Goal: Book appointment/travel/reservation

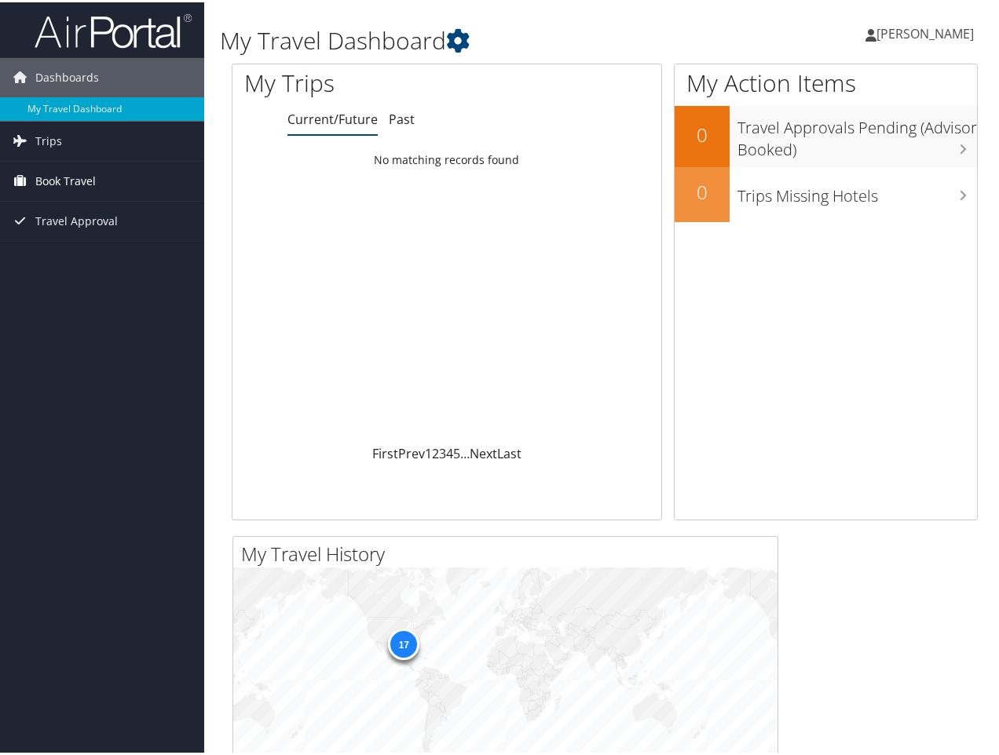
click at [57, 180] on span "Book Travel" at bounding box center [65, 178] width 60 height 39
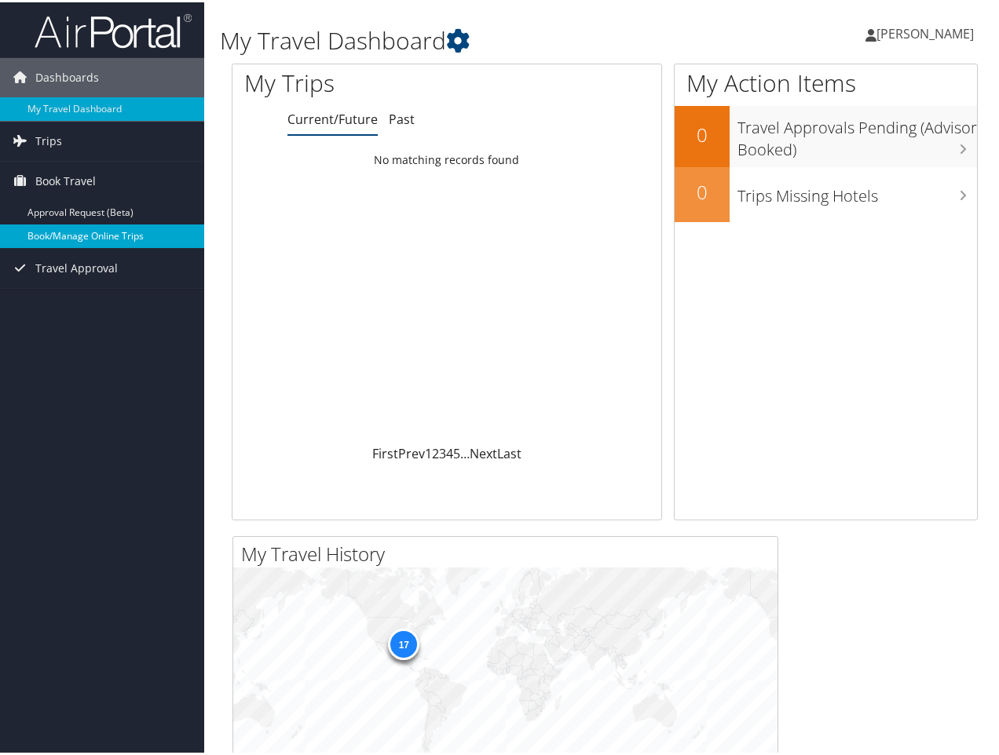
click at [73, 230] on link "Book/Manage Online Trips" at bounding box center [102, 234] width 204 height 24
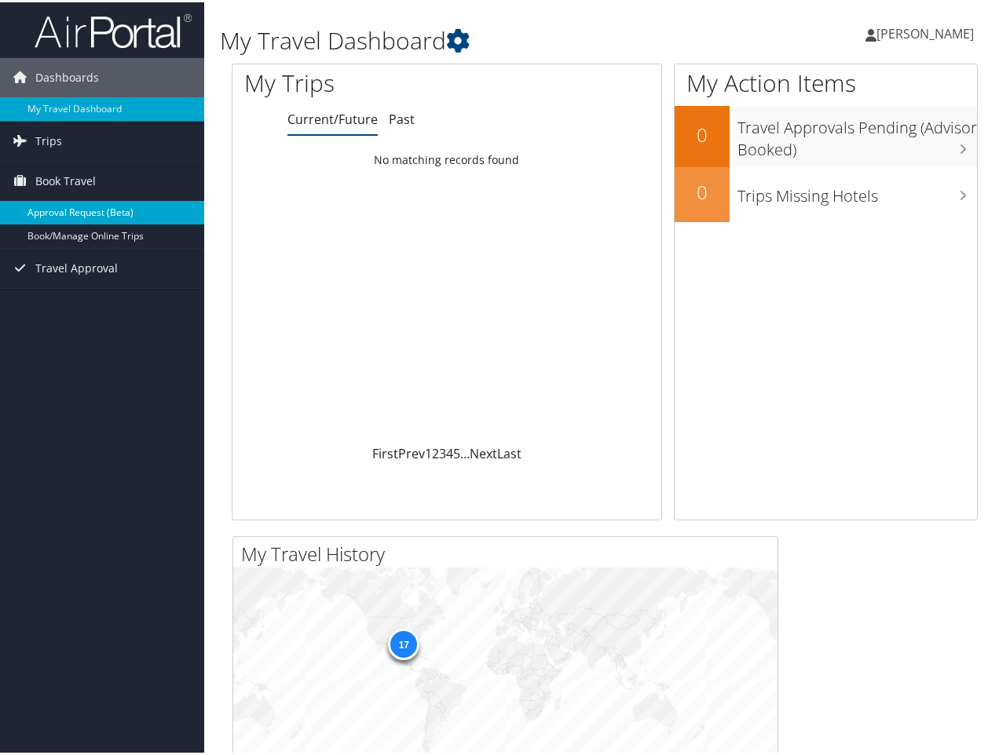
click at [53, 207] on link "Approval Request (Beta)" at bounding box center [102, 211] width 204 height 24
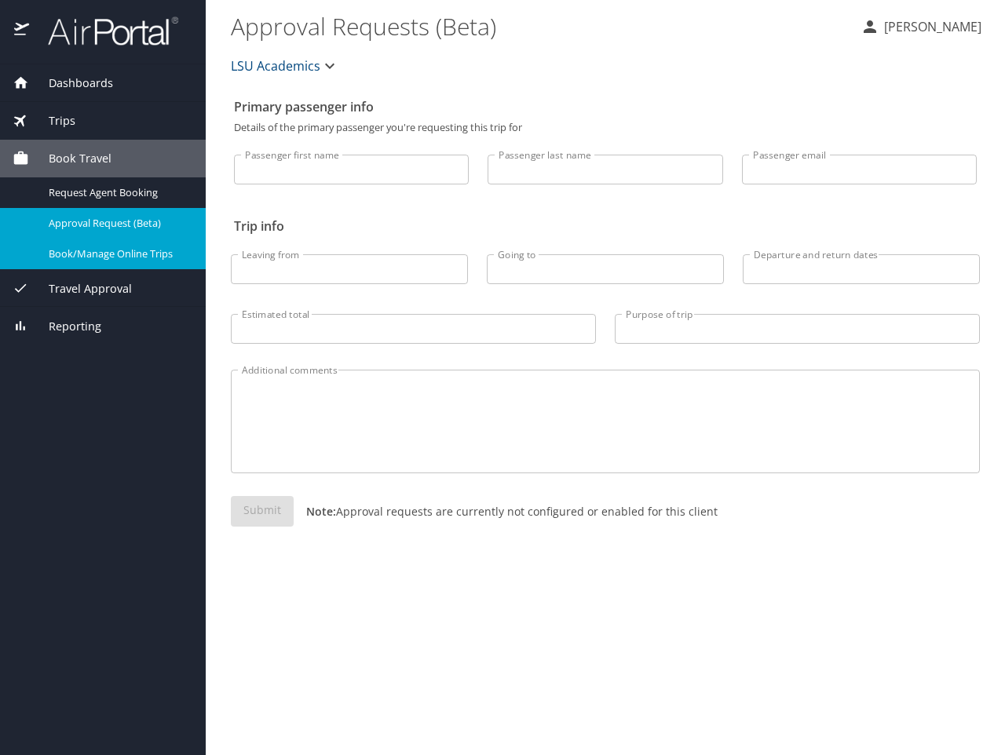
click at [130, 251] on span "Book/Manage Online Trips" at bounding box center [118, 254] width 138 height 15
